Goal: Transaction & Acquisition: Purchase product/service

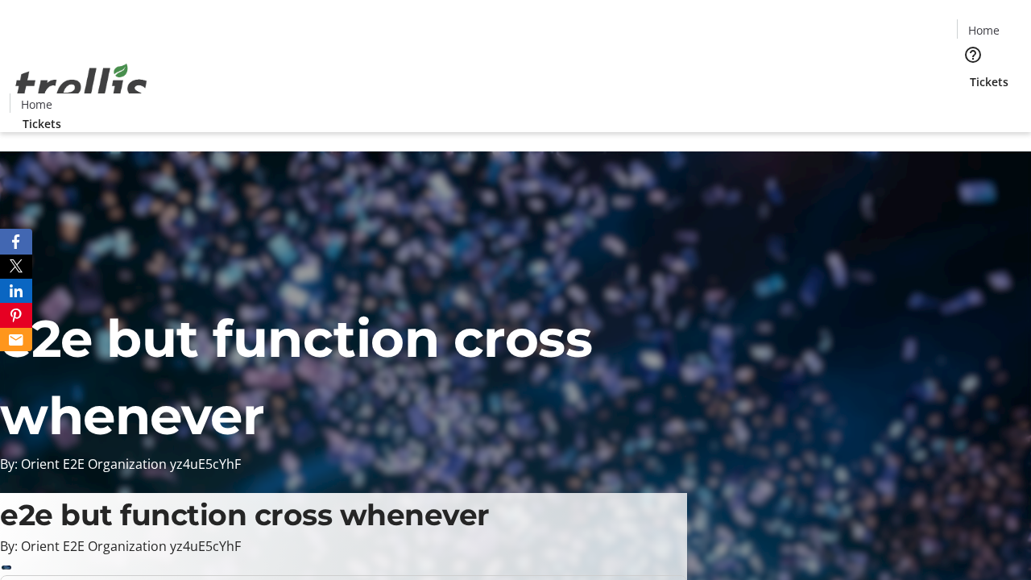
click at [970, 73] on span "Tickets" at bounding box center [989, 81] width 39 height 17
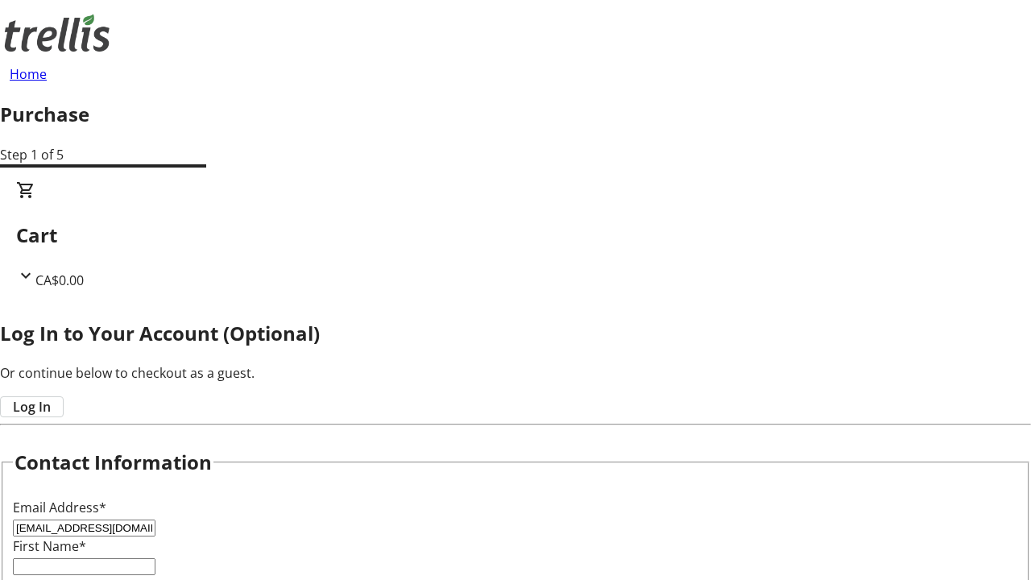
type input "[EMAIL_ADDRESS][DOMAIN_NAME]"
type input "Amani"
type input "[PERSON_NAME]"
